Goal: Navigation & Orientation: Find specific page/section

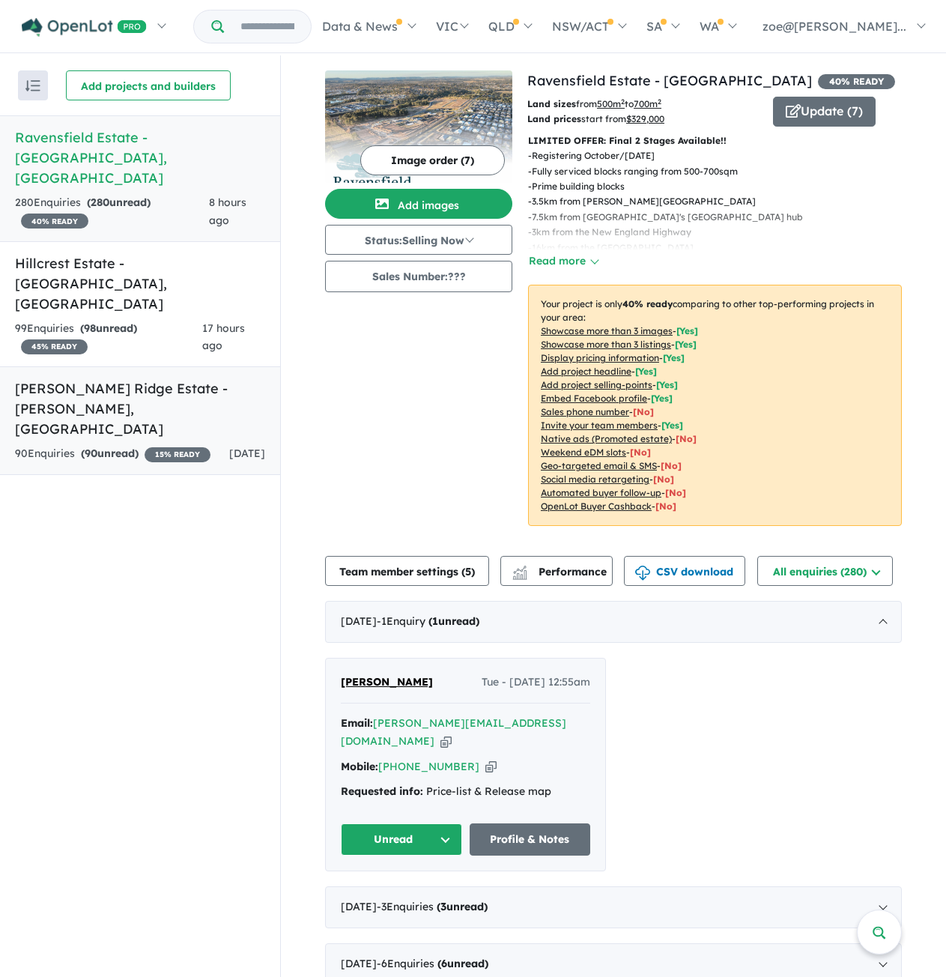
click at [112, 378] on h5 "[PERSON_NAME][GEOGRAPHIC_DATA] - [GEOGRAPHIC_DATA] , [GEOGRAPHIC_DATA]" at bounding box center [140, 408] width 250 height 61
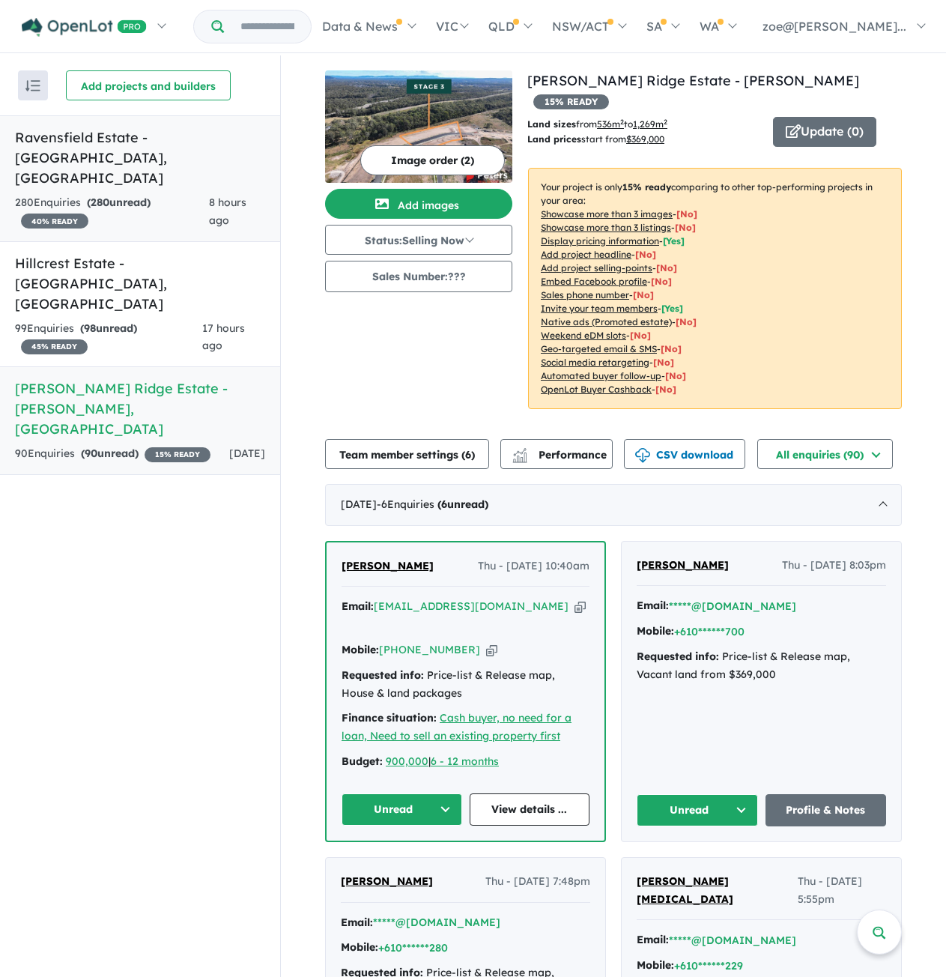
scroll to position [2, 0]
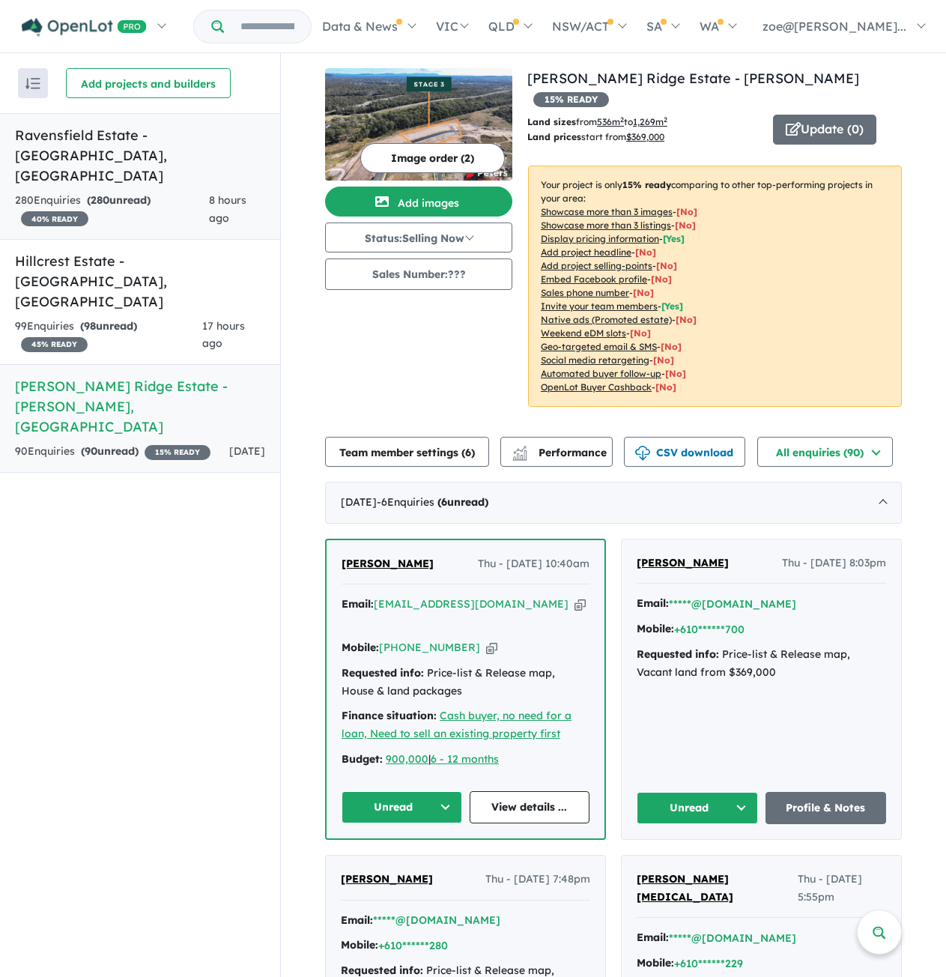
click at [102, 148] on link "Ravensfield Estate - [GEOGRAPHIC_DATA] , [GEOGRAPHIC_DATA] 280 Enquir ies ( 280…" at bounding box center [140, 176] width 280 height 127
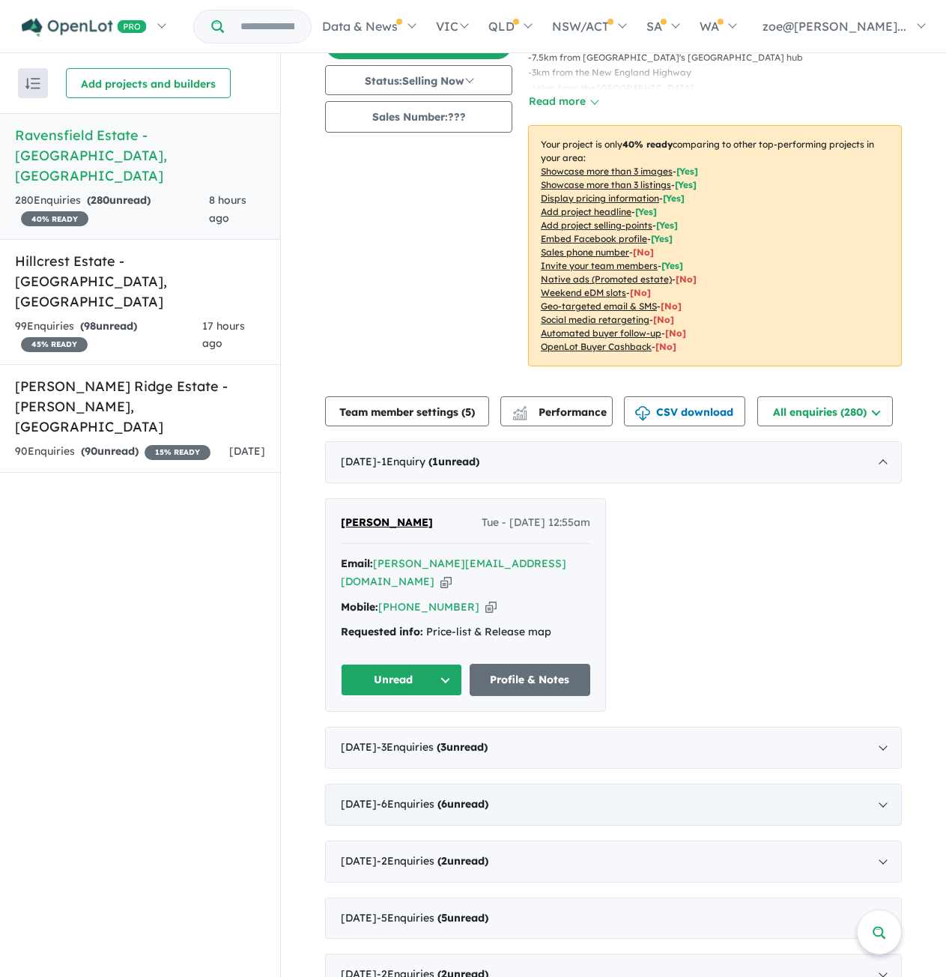
scroll to position [449, 0]
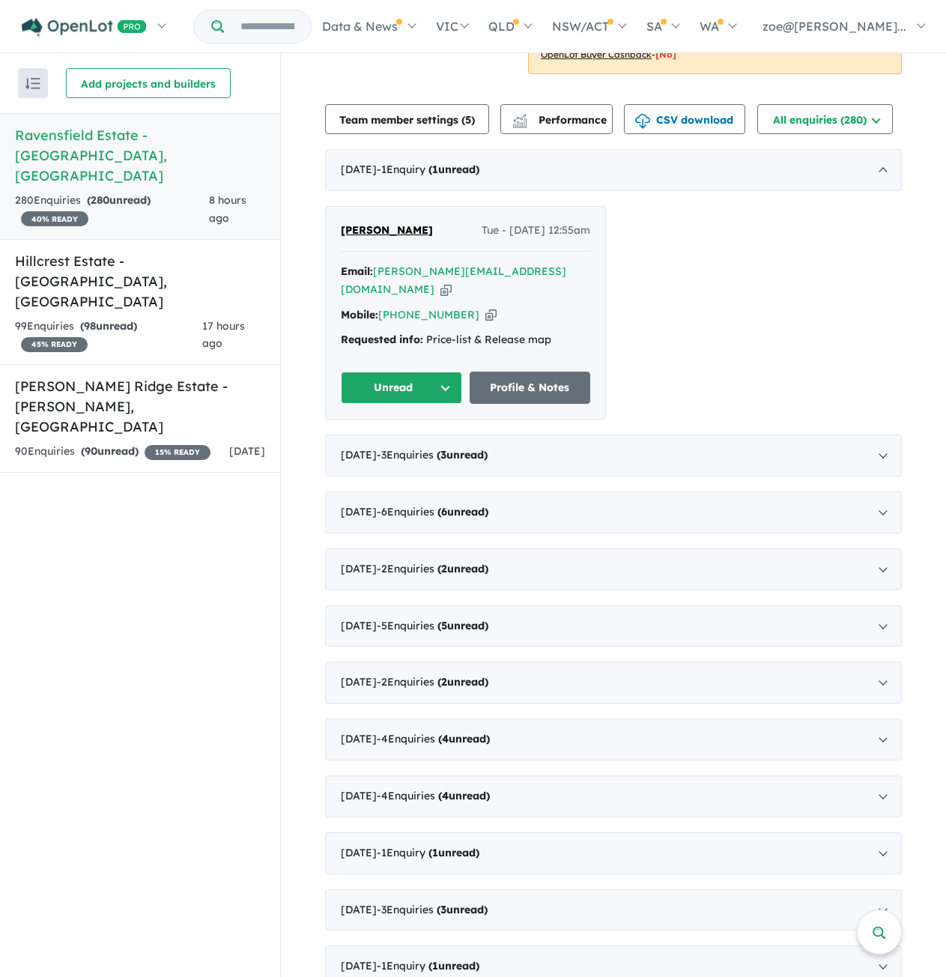
click at [485, 312] on icon "button" at bounding box center [490, 315] width 11 height 16
click at [485, 318] on icon "button" at bounding box center [490, 315] width 11 height 16
click at [137, 574] on div "Recent enquiries first Most unread enquiries first Most enquiries first By name…" at bounding box center [140, 515] width 280 height 924
click at [452, 282] on icon "button" at bounding box center [445, 290] width 11 height 16
click at [176, 570] on div "Recent enquiries first Most unread enquiries first Most enquiries first By name…" at bounding box center [140, 515] width 280 height 924
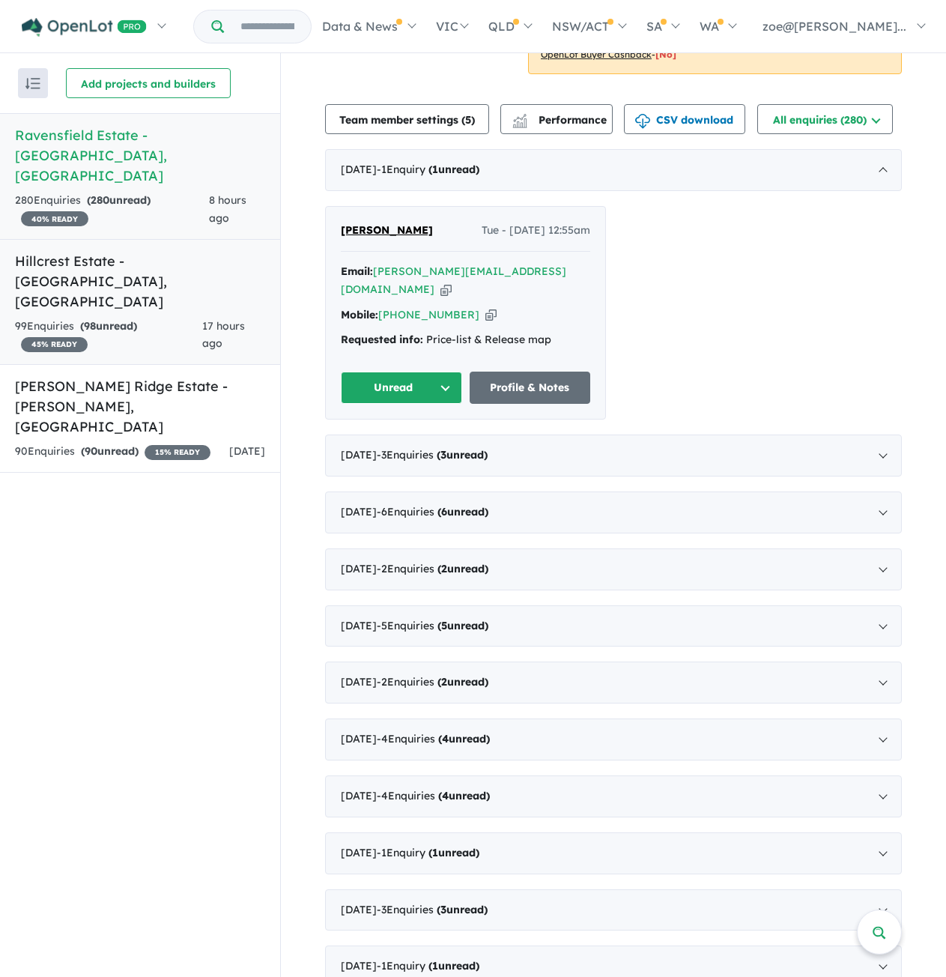
click at [106, 239] on link "Hillcrest Estate - [GEOGRAPHIC_DATA] , [GEOGRAPHIC_DATA] 99 Enquir ies ( 98 unr…" at bounding box center [140, 302] width 280 height 127
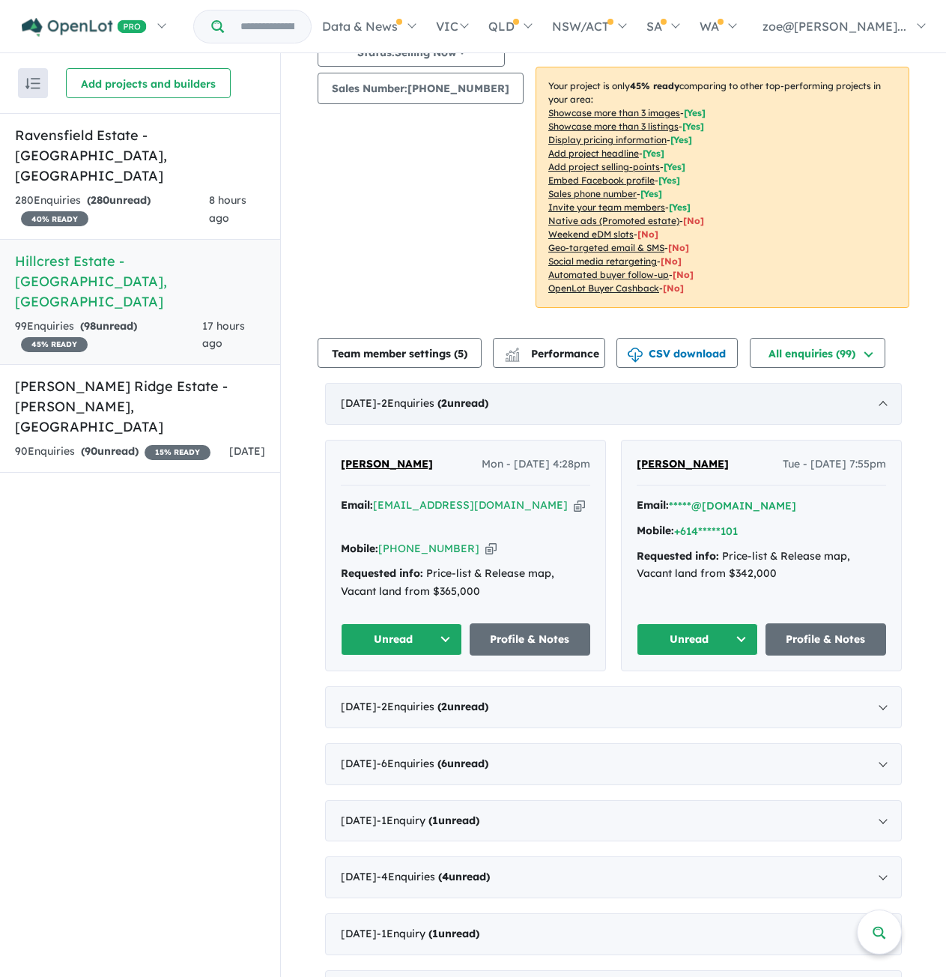
scroll to position [225, 0]
